Goal: Navigation & Orientation: Go to known website

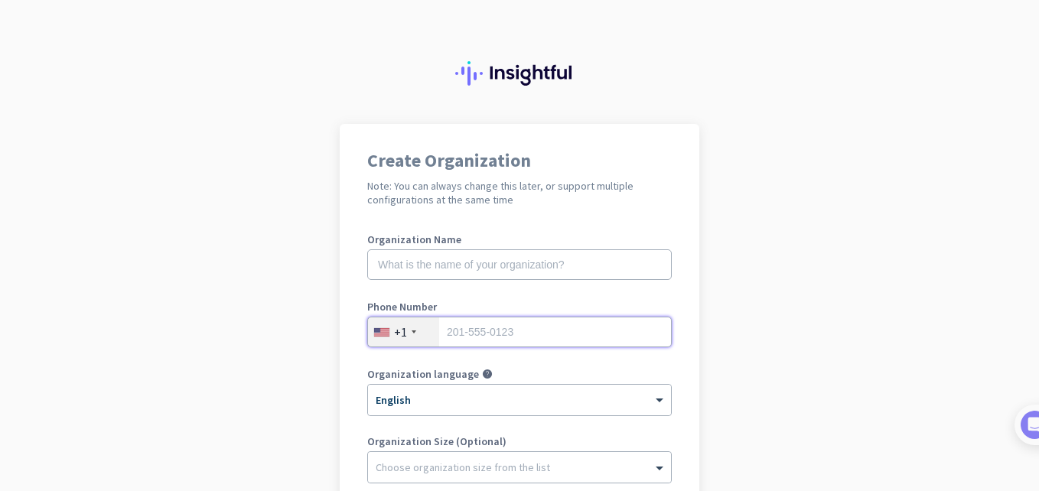
click at [494, 318] on input "tel" at bounding box center [519, 332] width 305 height 31
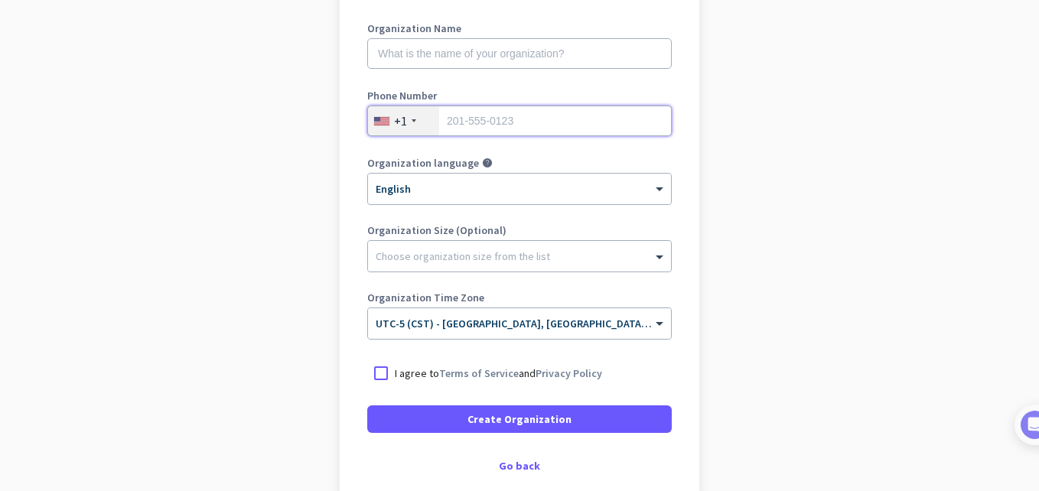
scroll to position [217, 0]
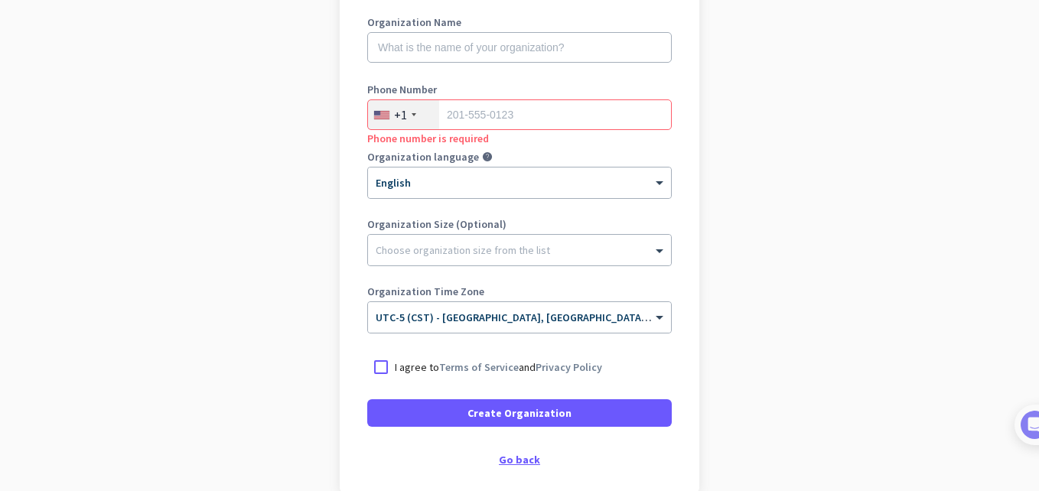
click at [508, 458] on div "Go back" at bounding box center [519, 460] width 305 height 11
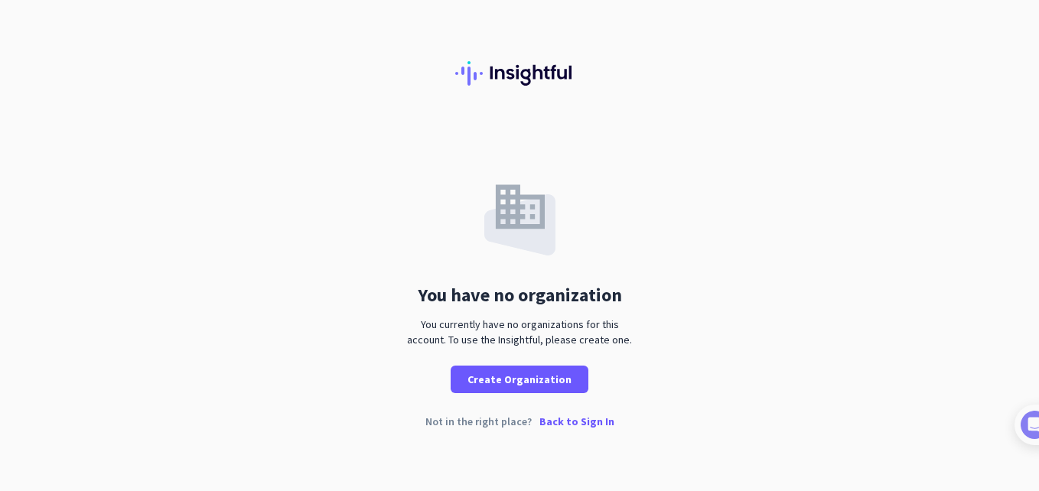
click at [579, 417] on p "Back to Sign In" at bounding box center [577, 421] width 75 height 11
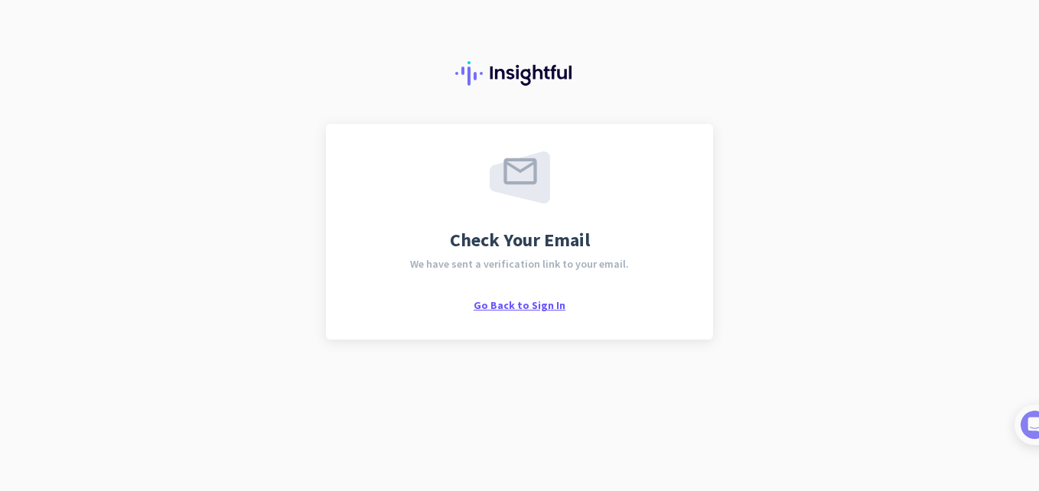
click at [537, 301] on span "Go Back to Sign In" at bounding box center [520, 306] width 92 height 14
